Goal: Information Seeking & Learning: Learn about a topic

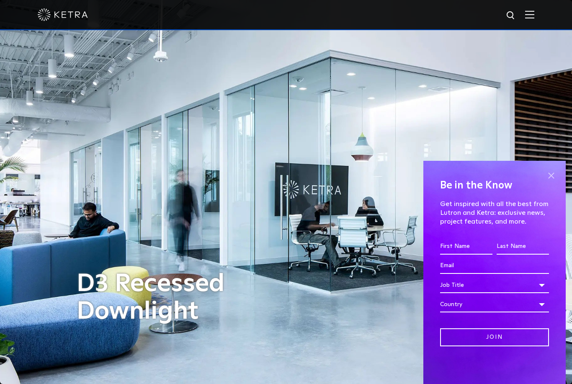
click at [546, 174] on span at bounding box center [550, 175] width 13 height 13
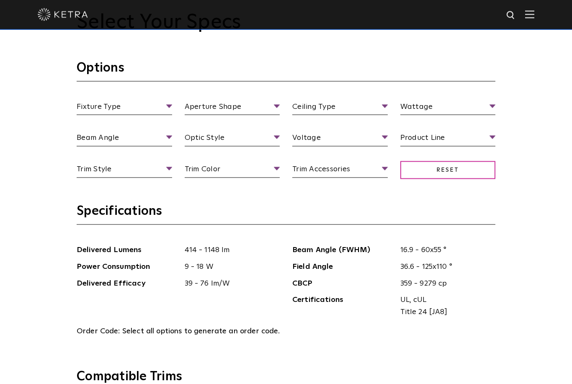
scroll to position [832, 0]
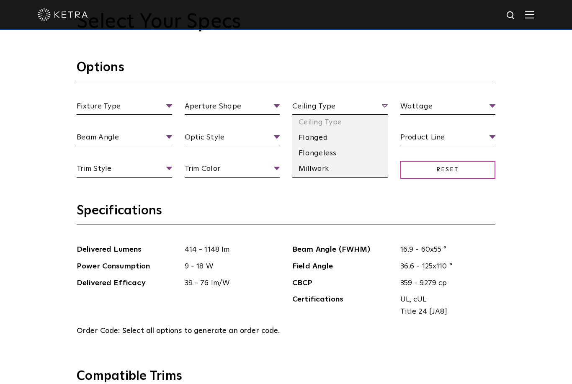
click at [354, 115] on span "Ceiling Type" at bounding box center [339, 107] width 95 height 15
click at [523, 262] on div "Select Your Specs Options Fixture Type Fixture Type Adjustable Fixed Wall Wash …" at bounding box center [286, 382] width 572 height 853
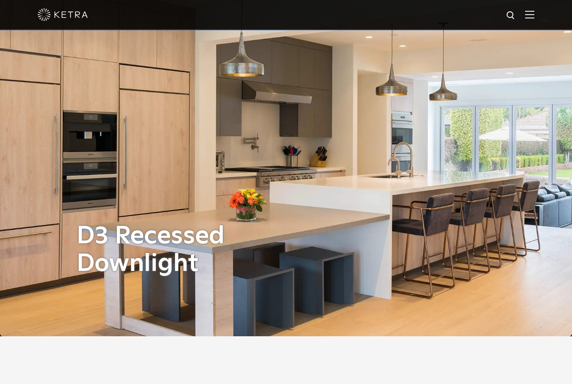
scroll to position [0, 0]
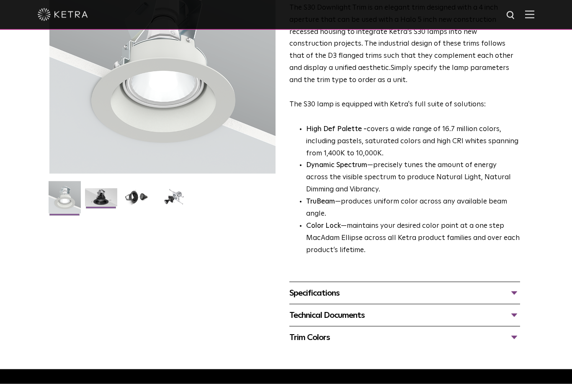
scroll to position [114, 0]
click at [98, 200] on img at bounding box center [101, 200] width 32 height 24
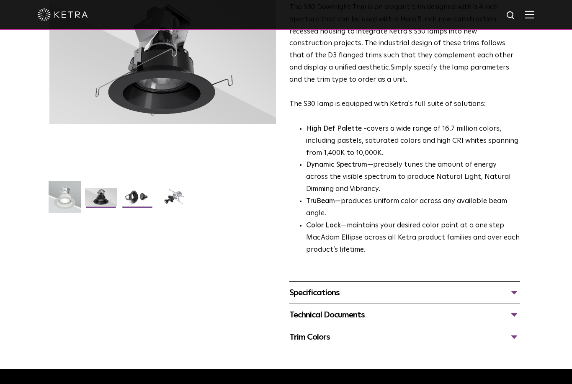
click at [138, 195] on img at bounding box center [137, 200] width 32 height 24
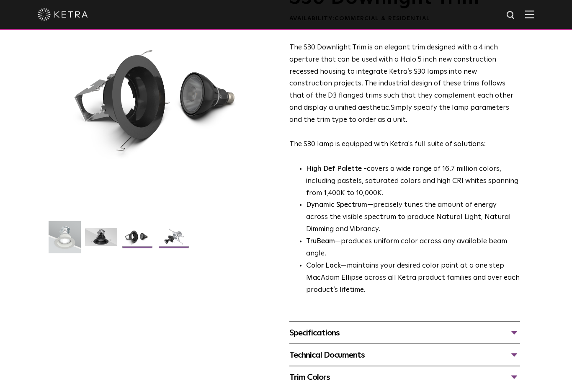
scroll to position [74, 0]
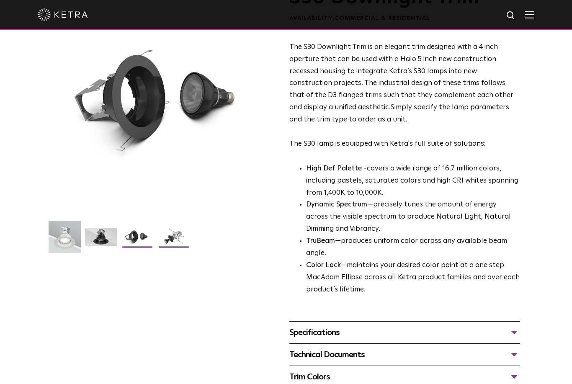
click at [173, 236] on img at bounding box center [174, 240] width 32 height 24
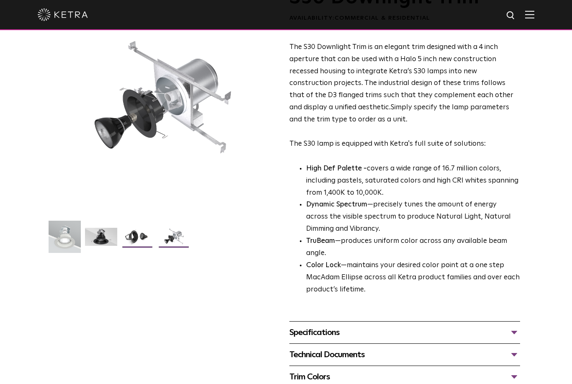
click at [141, 238] on img at bounding box center [137, 240] width 32 height 24
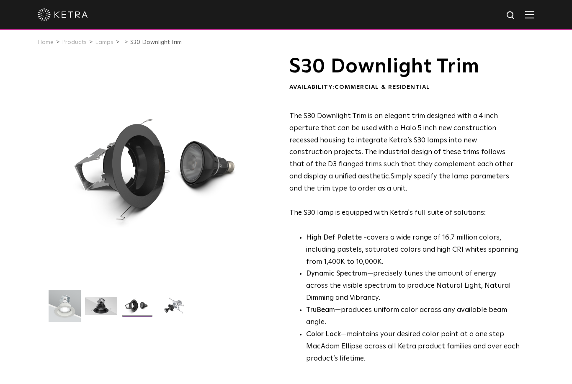
scroll to position [0, 0]
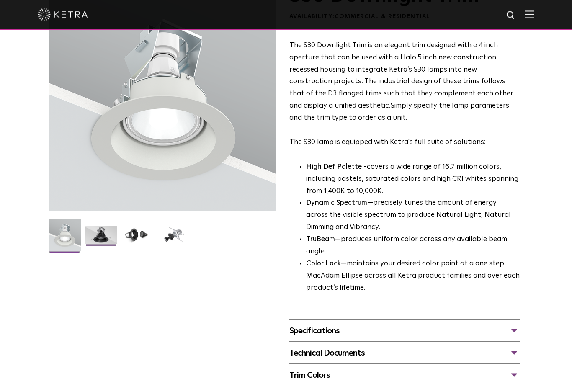
scroll to position [76, 0]
click at [108, 233] on img at bounding box center [101, 238] width 32 height 24
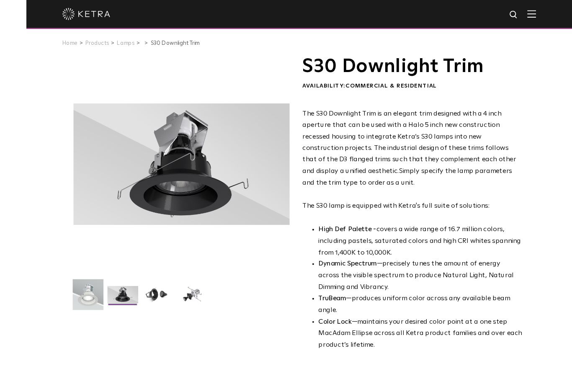
scroll to position [24, 0]
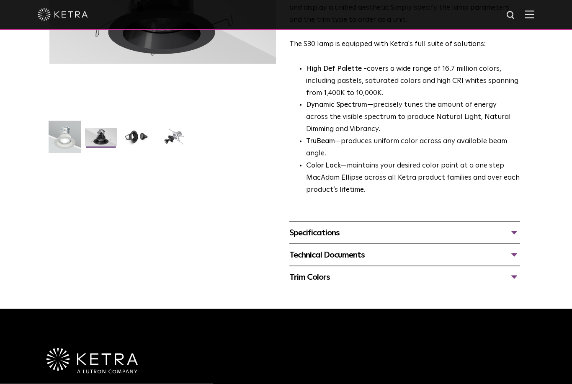
click at [511, 226] on div "Specifications" at bounding box center [404, 232] width 231 height 13
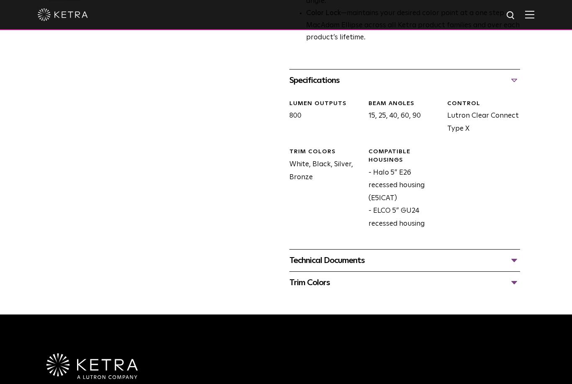
scroll to position [324, 0]
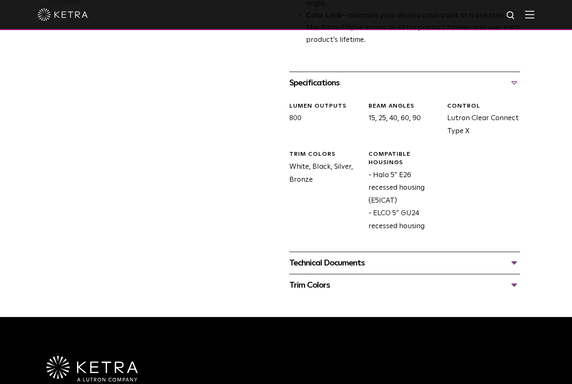
click at [515, 256] on div "Technical Documents" at bounding box center [404, 262] width 231 height 13
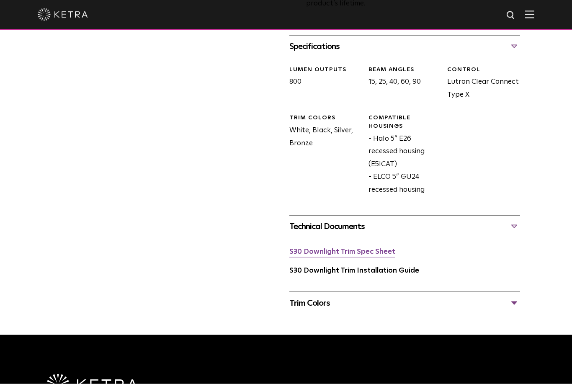
scroll to position [360, 0]
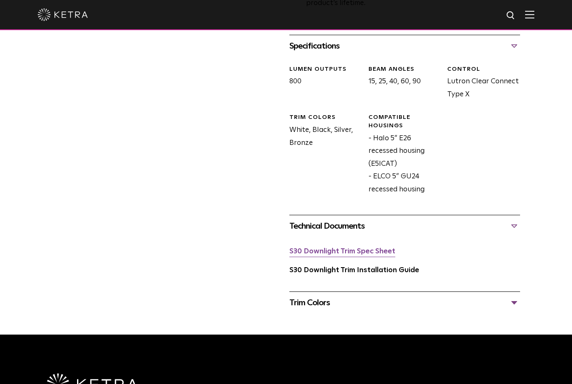
click at [383, 248] on link "S30 Downlight Trim Spec Sheet" at bounding box center [342, 251] width 106 height 7
